Goal: Information Seeking & Learning: Find specific fact

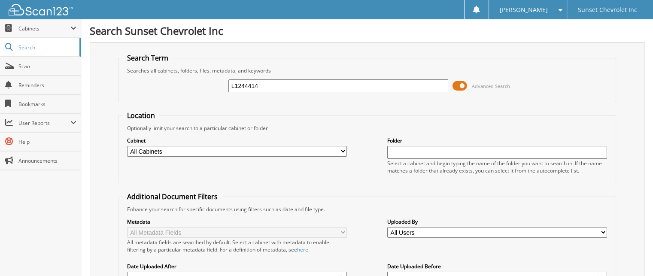
type input "L1244414"
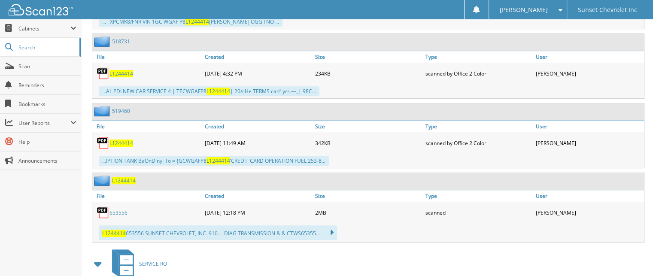
scroll to position [515, 0]
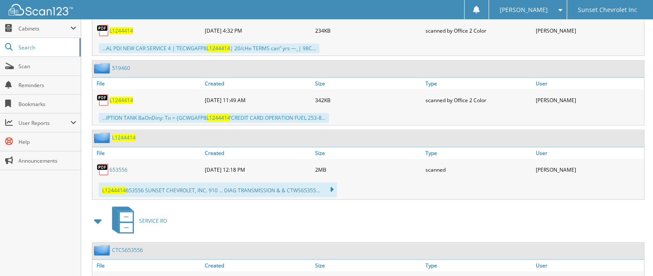
click at [117, 166] on link "653556" at bounding box center [118, 169] width 18 height 7
click at [115, 166] on link "653556" at bounding box center [118, 169] width 18 height 7
click at [34, 49] on span "Search" at bounding box center [46, 47] width 57 height 7
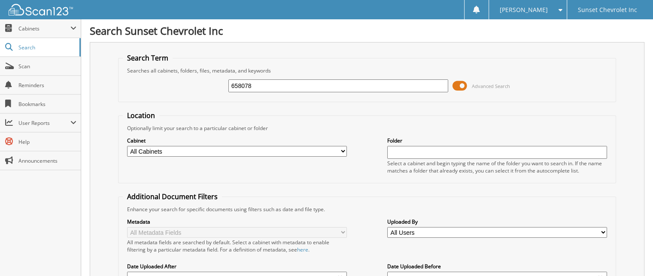
type input "658078"
drag, startPoint x: 259, startPoint y: 88, endPoint x: 174, endPoint y: 89, distance: 84.9
click at [174, 89] on div "658078 Advanced Search" at bounding box center [367, 85] width 489 height 23
type input "GR458629"
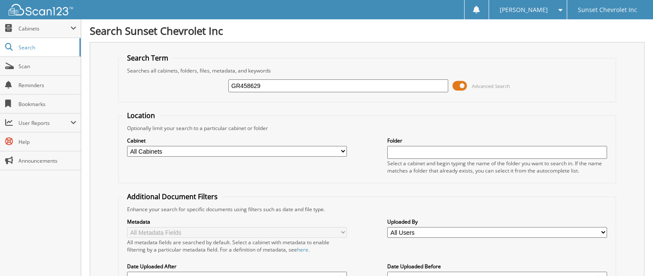
drag, startPoint x: 262, startPoint y: 87, endPoint x: 188, endPoint y: 85, distance: 73.4
click at [188, 85] on div "GR458629 Advanced Search" at bounding box center [367, 85] width 489 height 23
type input "NR213044"
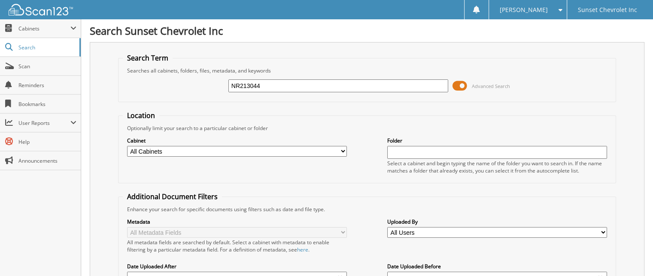
drag, startPoint x: 271, startPoint y: 88, endPoint x: 200, endPoint y: 93, distance: 71.0
click at [200, 93] on div "NR213044 Advanced Search" at bounding box center [367, 85] width 489 height 23
type input "658485"
type input "5"
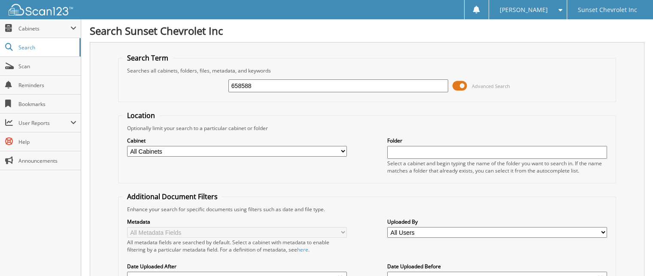
type input "658588"
drag, startPoint x: 268, startPoint y: 82, endPoint x: 199, endPoint y: 91, distance: 69.6
click at [199, 91] on div "658588 Advanced Search" at bounding box center [367, 85] width 489 height 23
type input "N6156211"
